Goal: Task Accomplishment & Management: Use online tool/utility

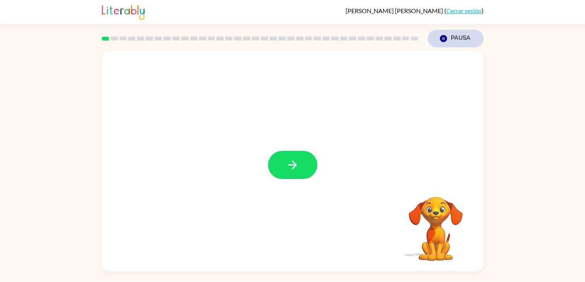
click at [443, 41] on icon "button" at bounding box center [443, 38] width 7 height 7
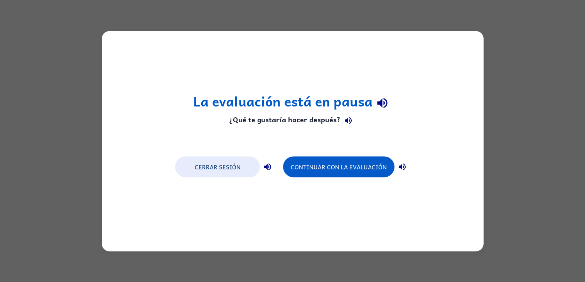
click at [437, 17] on div "La evaluación está en pausa ¿Qué te gustaría hacer después? Cerrar sesión Conti…" at bounding box center [292, 141] width 585 height 282
click at [227, 167] on button "Cerrar sesión" at bounding box center [217, 166] width 85 height 21
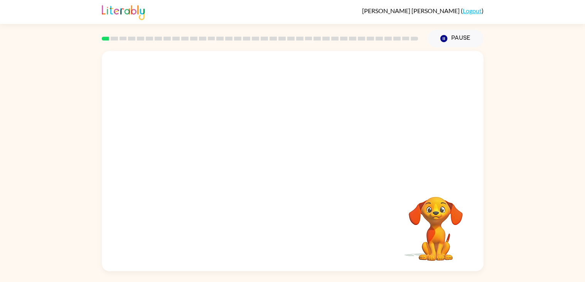
click at [435, 15] on div "Cristian Alay Florian ( Logout )" at bounding box center [293, 12] width 382 height 24
click at [301, 157] on button "button" at bounding box center [292, 165] width 49 height 28
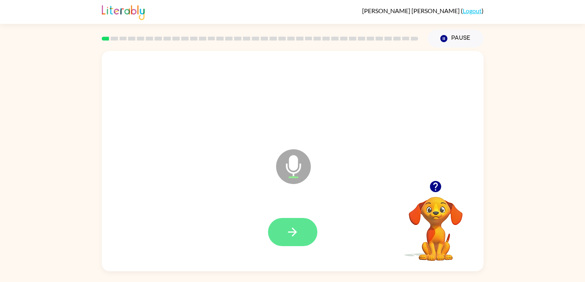
click at [295, 231] on icon "button" at bounding box center [292, 232] width 9 height 9
click at [296, 228] on icon "button" at bounding box center [292, 231] width 13 height 13
click at [305, 230] on button "button" at bounding box center [292, 232] width 49 height 28
click at [299, 235] on icon "button" at bounding box center [292, 231] width 13 height 13
click at [293, 229] on icon "button" at bounding box center [292, 231] width 13 height 13
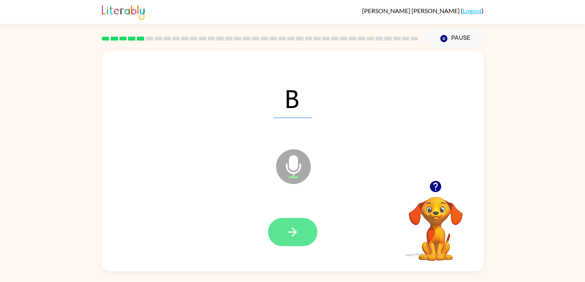
click at [306, 229] on button "button" at bounding box center [292, 232] width 49 height 28
click at [292, 229] on icon "button" at bounding box center [292, 231] width 13 height 13
click at [301, 224] on button "button" at bounding box center [292, 232] width 49 height 28
click at [291, 236] on icon "button" at bounding box center [292, 231] width 13 height 13
click at [297, 234] on icon "button" at bounding box center [292, 231] width 13 height 13
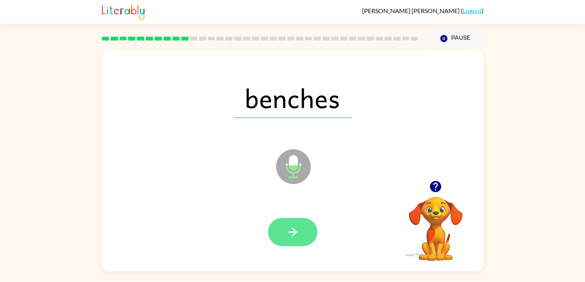
click at [289, 233] on icon "button" at bounding box center [292, 231] width 13 height 13
click at [299, 239] on button "button" at bounding box center [292, 232] width 49 height 28
click at [297, 231] on icon "button" at bounding box center [292, 231] width 13 height 13
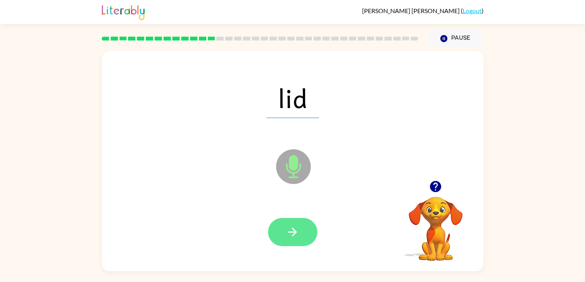
click at [294, 230] on icon "button" at bounding box center [292, 232] width 9 height 9
click at [295, 230] on icon "button" at bounding box center [292, 231] width 13 height 13
click at [300, 229] on button "button" at bounding box center [292, 232] width 49 height 28
click at [294, 236] on icon "button" at bounding box center [292, 231] width 13 height 13
click at [300, 228] on button "button" at bounding box center [292, 232] width 49 height 28
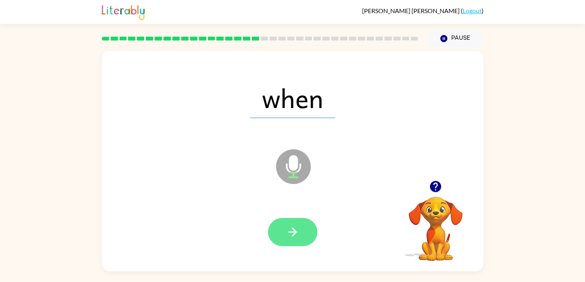
click at [296, 221] on button "button" at bounding box center [292, 232] width 49 height 28
click at [300, 229] on button "button" at bounding box center [292, 232] width 49 height 28
click at [304, 231] on button "button" at bounding box center [292, 232] width 49 height 28
click at [296, 228] on icon "button" at bounding box center [292, 231] width 13 height 13
click at [302, 230] on button "button" at bounding box center [292, 232] width 49 height 28
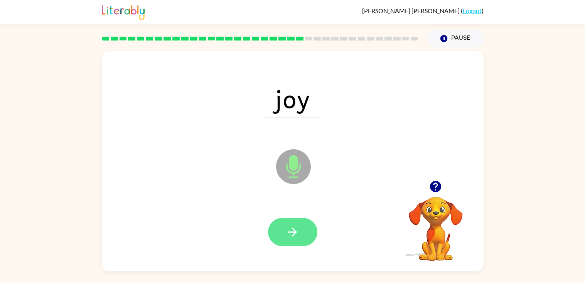
click at [297, 223] on button "button" at bounding box center [292, 232] width 49 height 28
click at [289, 230] on icon "button" at bounding box center [292, 231] width 13 height 13
click at [297, 220] on button "button" at bounding box center [292, 232] width 49 height 28
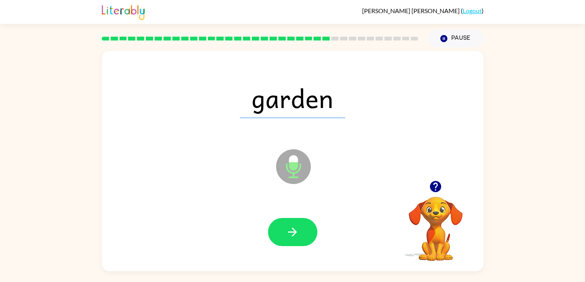
click at [258, 159] on div "Microphone The Microphone is here when it is your turn to talk" at bounding box center [274, 147] width 329 height 28
click at [298, 229] on icon "button" at bounding box center [292, 231] width 13 height 13
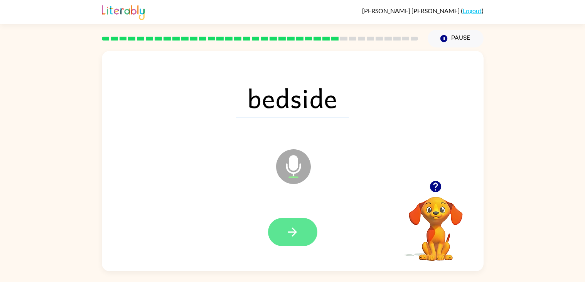
click at [300, 219] on button "button" at bounding box center [292, 232] width 49 height 28
click at [292, 239] on div at bounding box center [292, 232] width 49 height 28
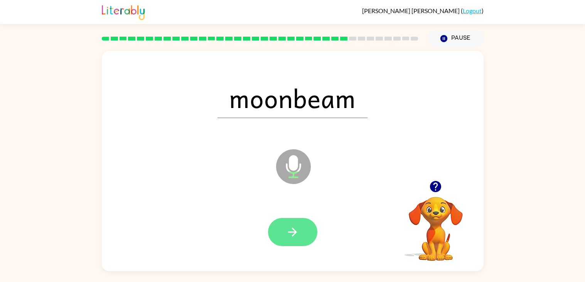
click at [297, 233] on icon "button" at bounding box center [292, 231] width 13 height 13
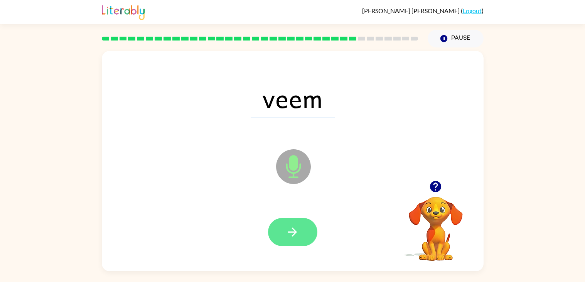
click at [295, 229] on icon "button" at bounding box center [292, 231] width 13 height 13
click at [289, 219] on button "button" at bounding box center [292, 232] width 49 height 28
click at [296, 229] on icon "button" at bounding box center [292, 231] width 13 height 13
click at [297, 227] on icon "button" at bounding box center [292, 231] width 13 height 13
click at [305, 239] on button "button" at bounding box center [292, 232] width 49 height 28
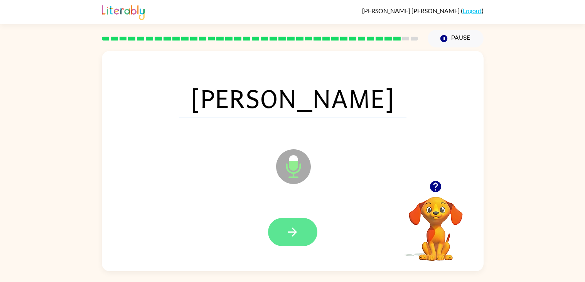
click at [287, 229] on icon "button" at bounding box center [292, 231] width 13 height 13
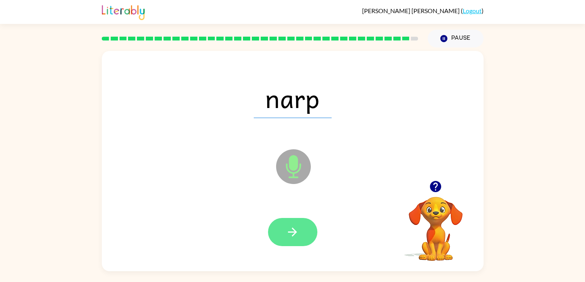
click at [290, 237] on icon "button" at bounding box center [292, 231] width 13 height 13
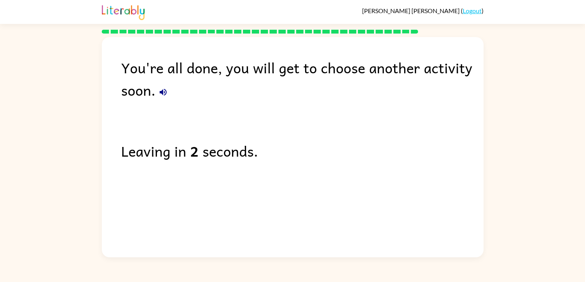
click at [160, 98] on button "button" at bounding box center [162, 91] width 15 height 15
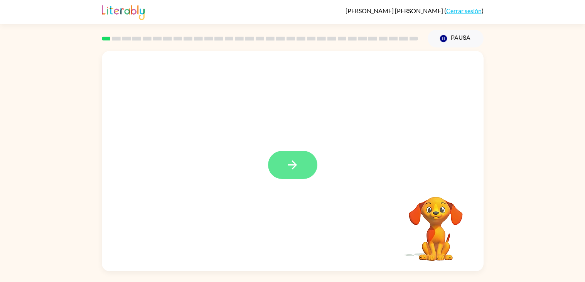
click at [305, 163] on button "button" at bounding box center [292, 165] width 49 height 28
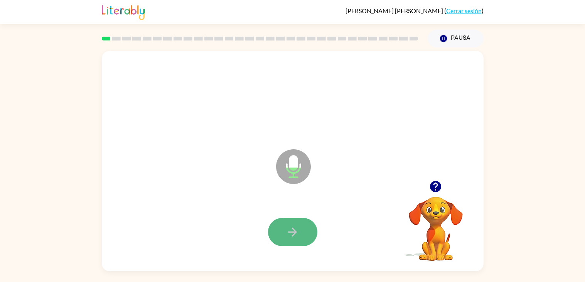
click at [286, 226] on icon "button" at bounding box center [292, 231] width 13 height 13
click at [286, 225] on icon "button" at bounding box center [292, 231] width 13 height 13
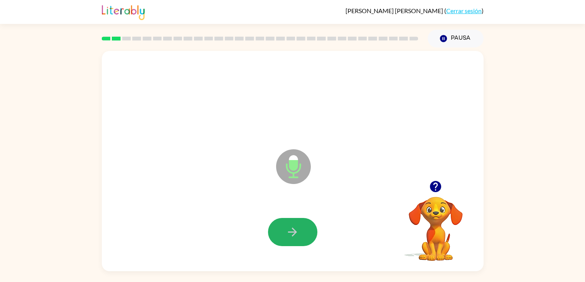
click at [286, 225] on icon "button" at bounding box center [292, 231] width 13 height 13
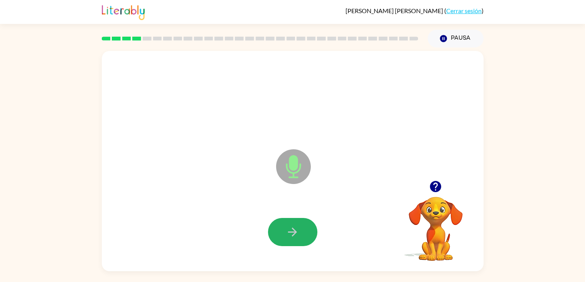
click at [286, 225] on icon "button" at bounding box center [292, 231] width 13 height 13
click at [304, 232] on button "button" at bounding box center [292, 232] width 49 height 28
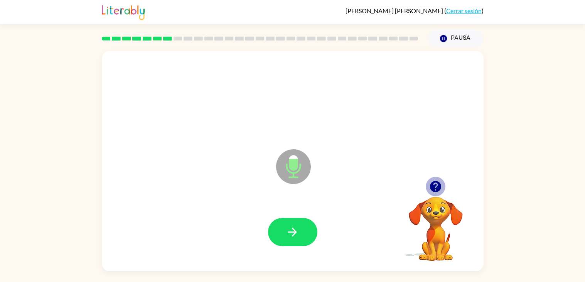
click at [432, 184] on icon "button" at bounding box center [435, 186] width 11 height 11
click at [441, 184] on icon "button" at bounding box center [435, 186] width 13 height 13
click at [435, 188] on icon "button" at bounding box center [435, 186] width 13 height 13
